Goal: Check status: Check status

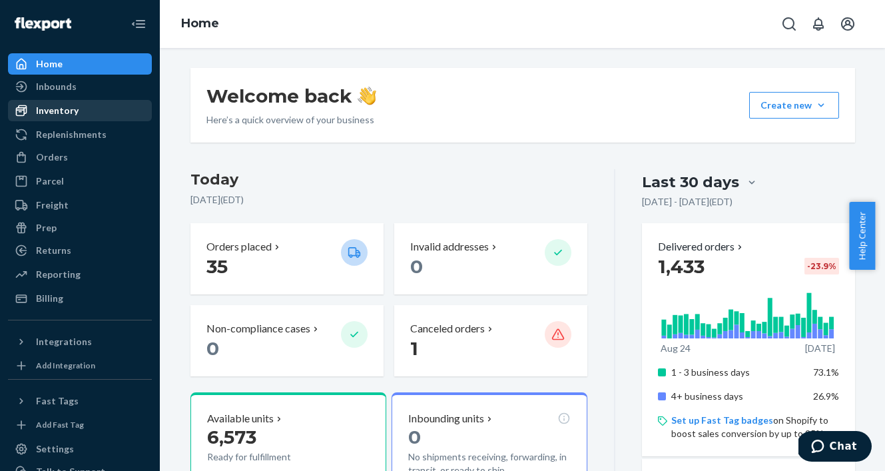
click at [47, 107] on div "Inventory" at bounding box center [57, 110] width 43 height 13
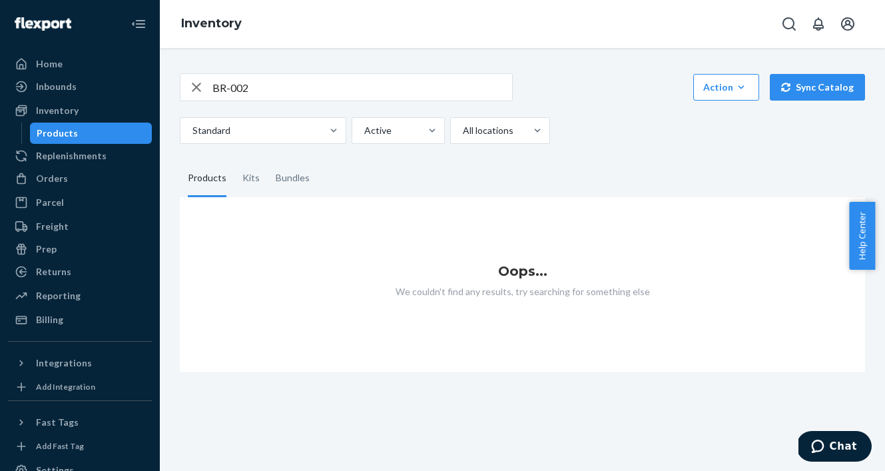
click at [305, 89] on input "BR-002" at bounding box center [363, 87] width 300 height 27
type input "BR-001"
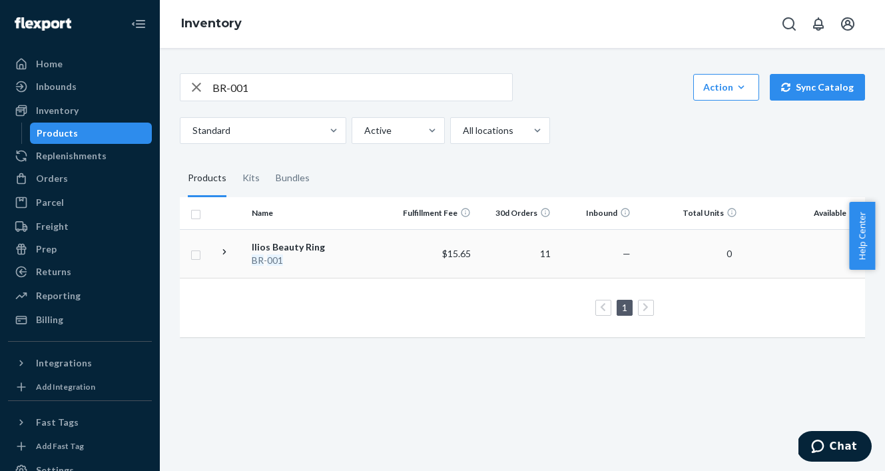
click at [275, 259] on em "001" at bounding box center [275, 260] width 16 height 11
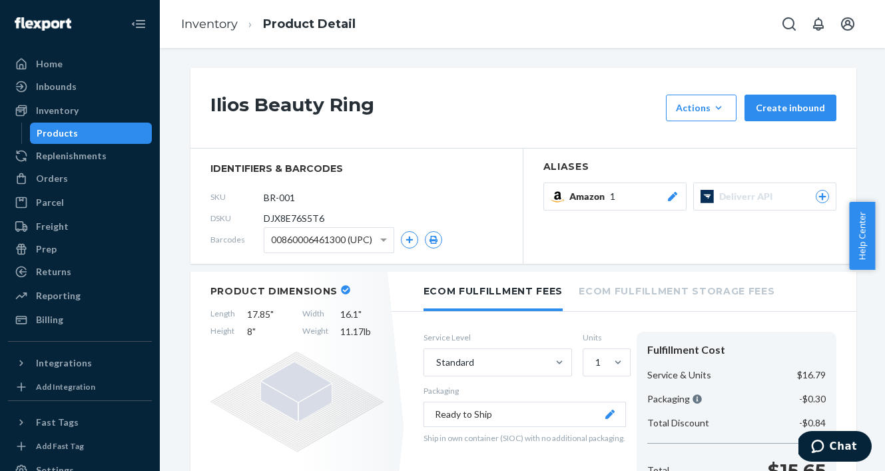
click at [73, 127] on div "Products" at bounding box center [57, 133] width 41 height 13
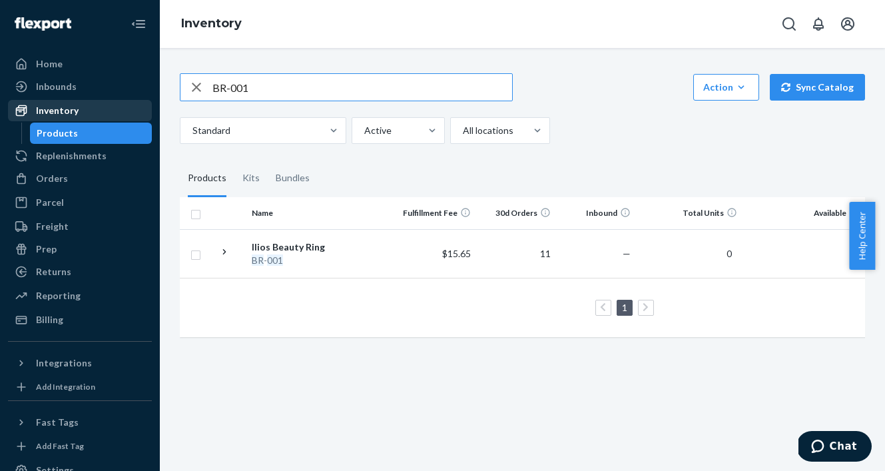
click at [85, 110] on div "Inventory" at bounding box center [79, 110] width 141 height 19
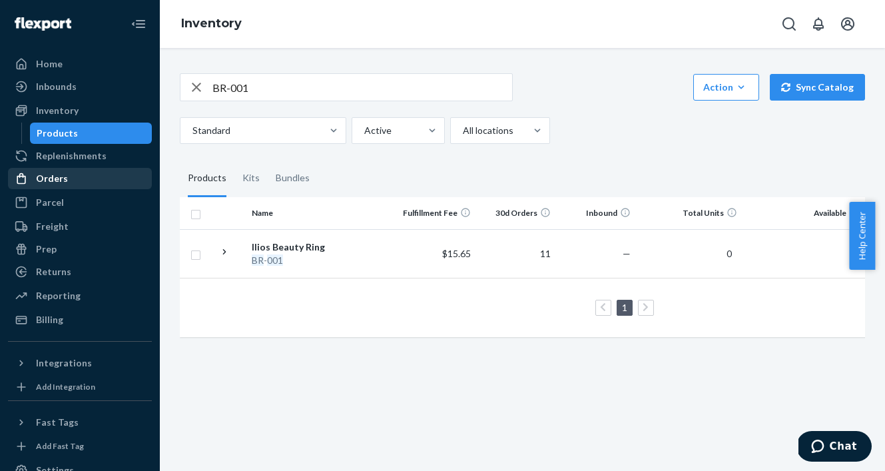
click at [54, 179] on div "Orders" at bounding box center [52, 178] width 32 height 13
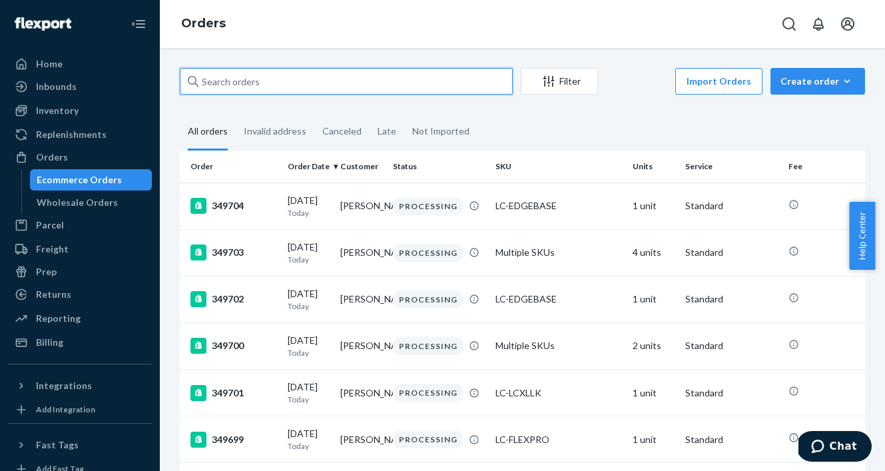
click at [235, 87] on input "text" at bounding box center [346, 81] width 333 height 27
paste input "349612"
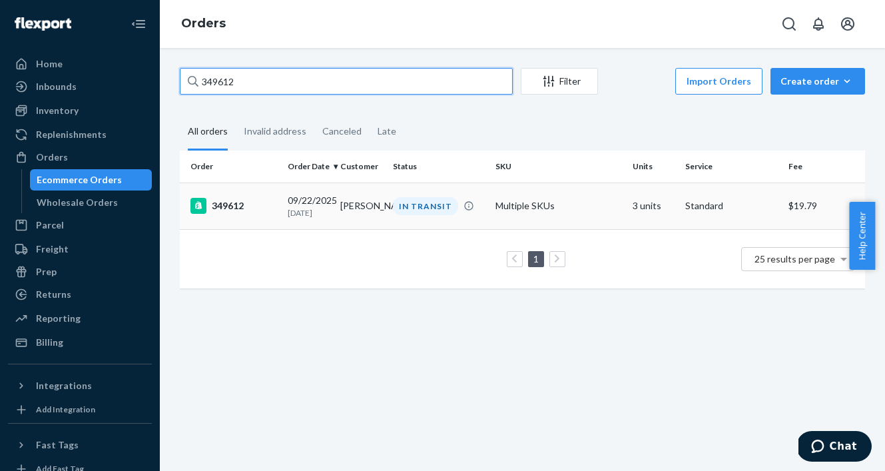
type input "349612"
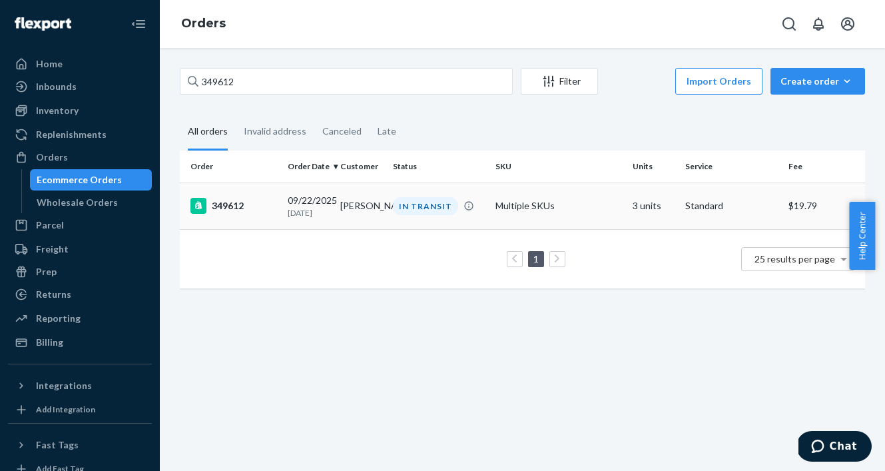
click at [246, 213] on div "349612" at bounding box center [234, 206] width 87 height 16
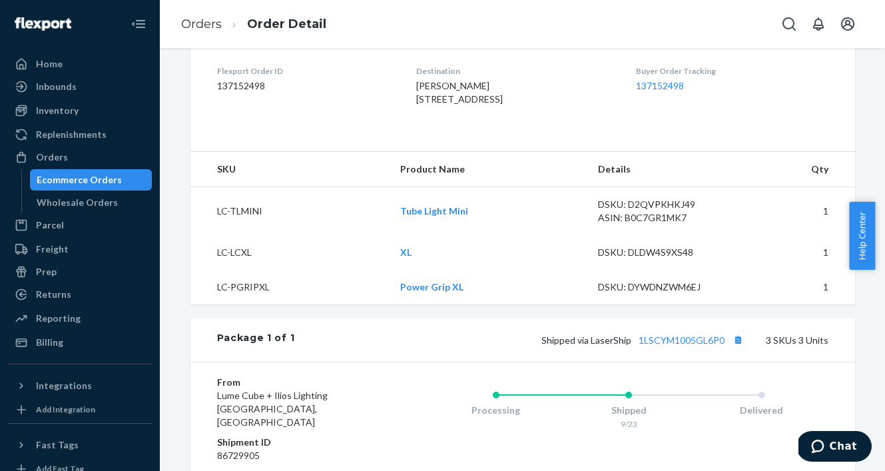
scroll to position [336, 0]
click at [738, 347] on button "Copy tracking number" at bounding box center [738, 338] width 17 height 17
click at [61, 180] on div "Ecommerce Orders" at bounding box center [79, 179] width 85 height 13
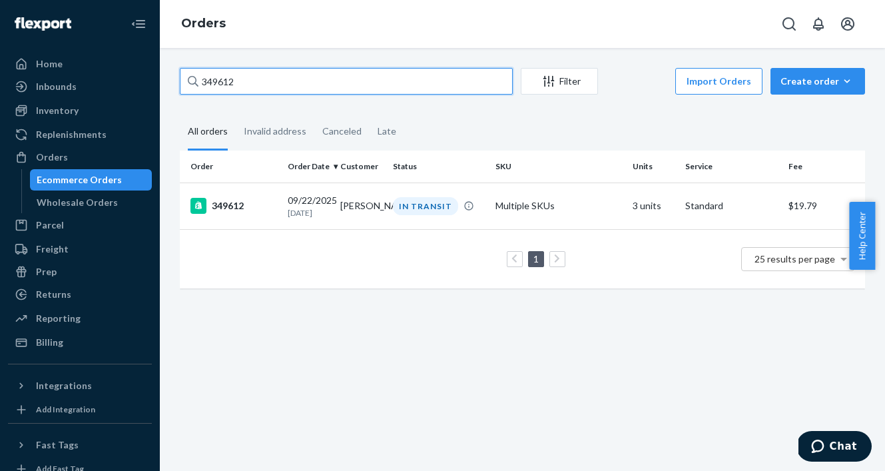
click at [287, 89] on input "349612" at bounding box center [346, 81] width 333 height 27
paste input "41"
click at [288, 77] on input "349641" at bounding box center [346, 81] width 333 height 27
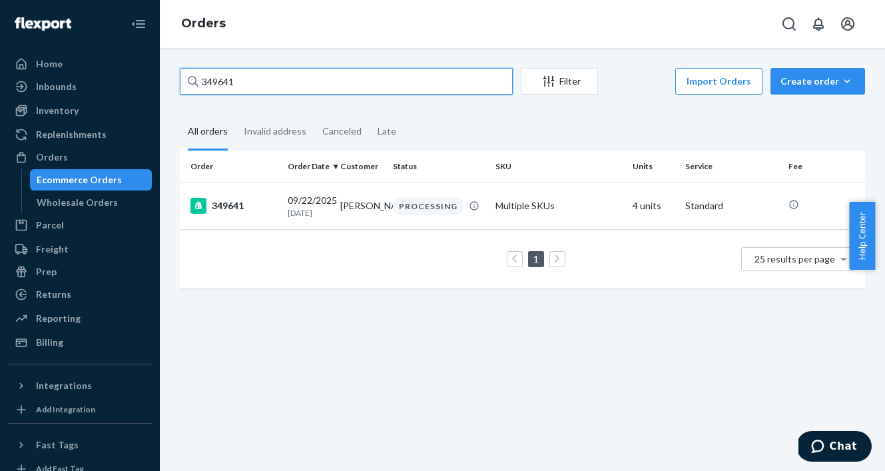
paste input "64"
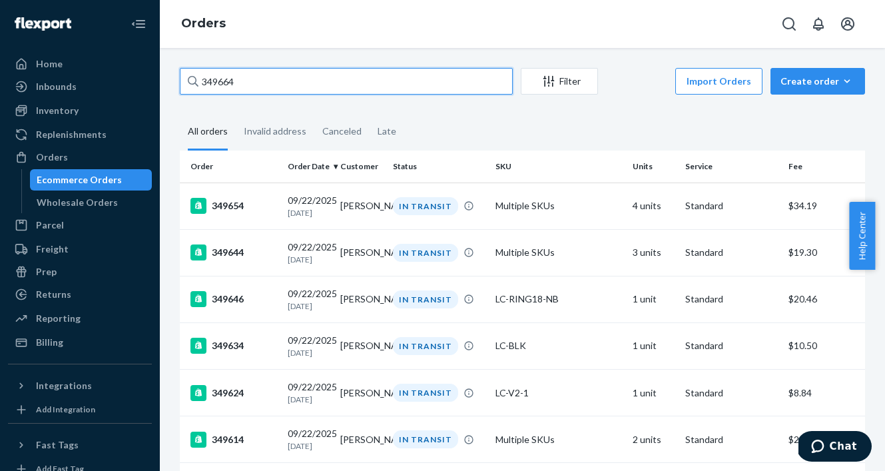
type input "349664"
